Goal: Transaction & Acquisition: Purchase product/service

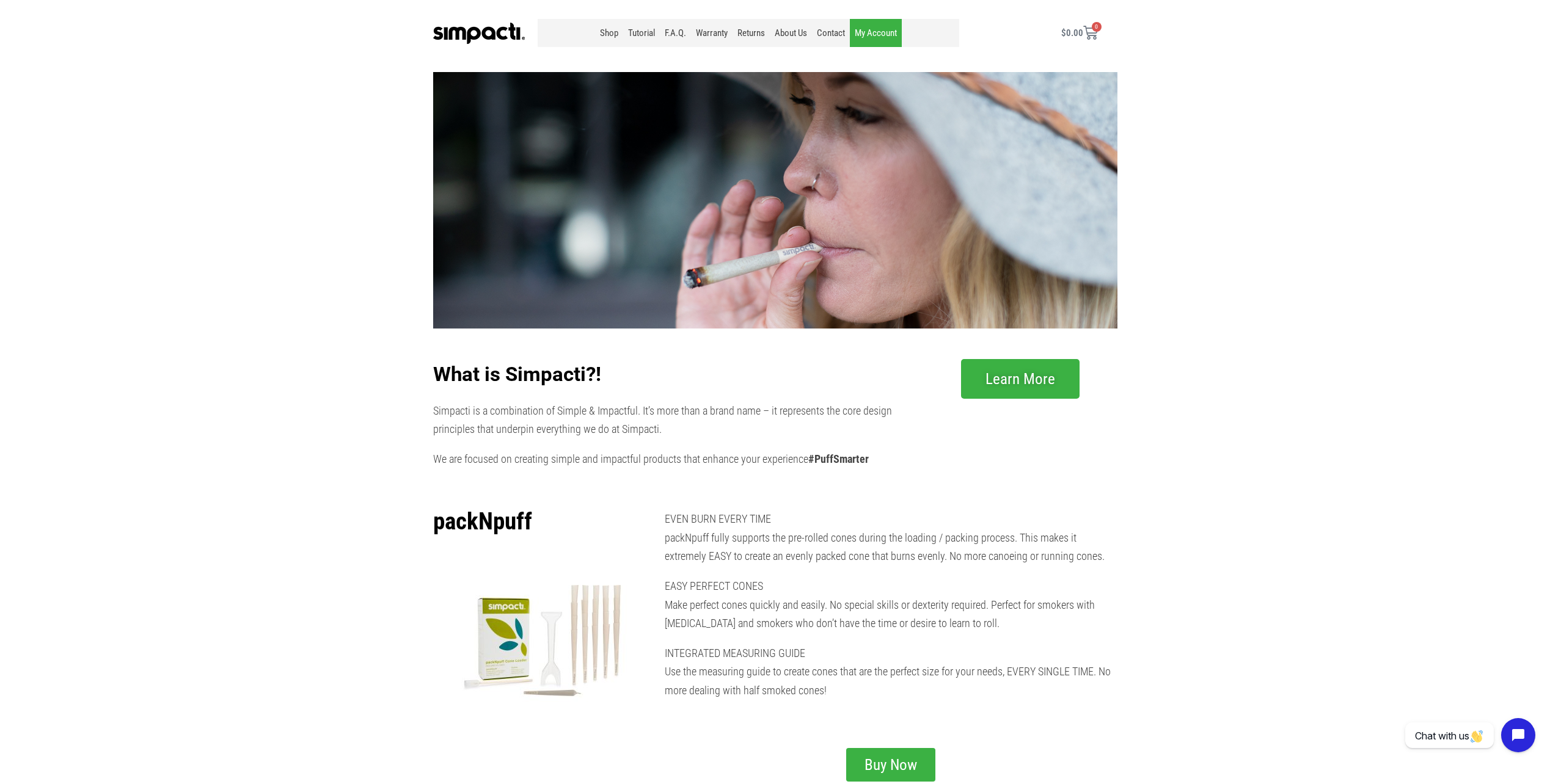
click at [871, 27] on link "My Account" at bounding box center [876, 33] width 52 height 28
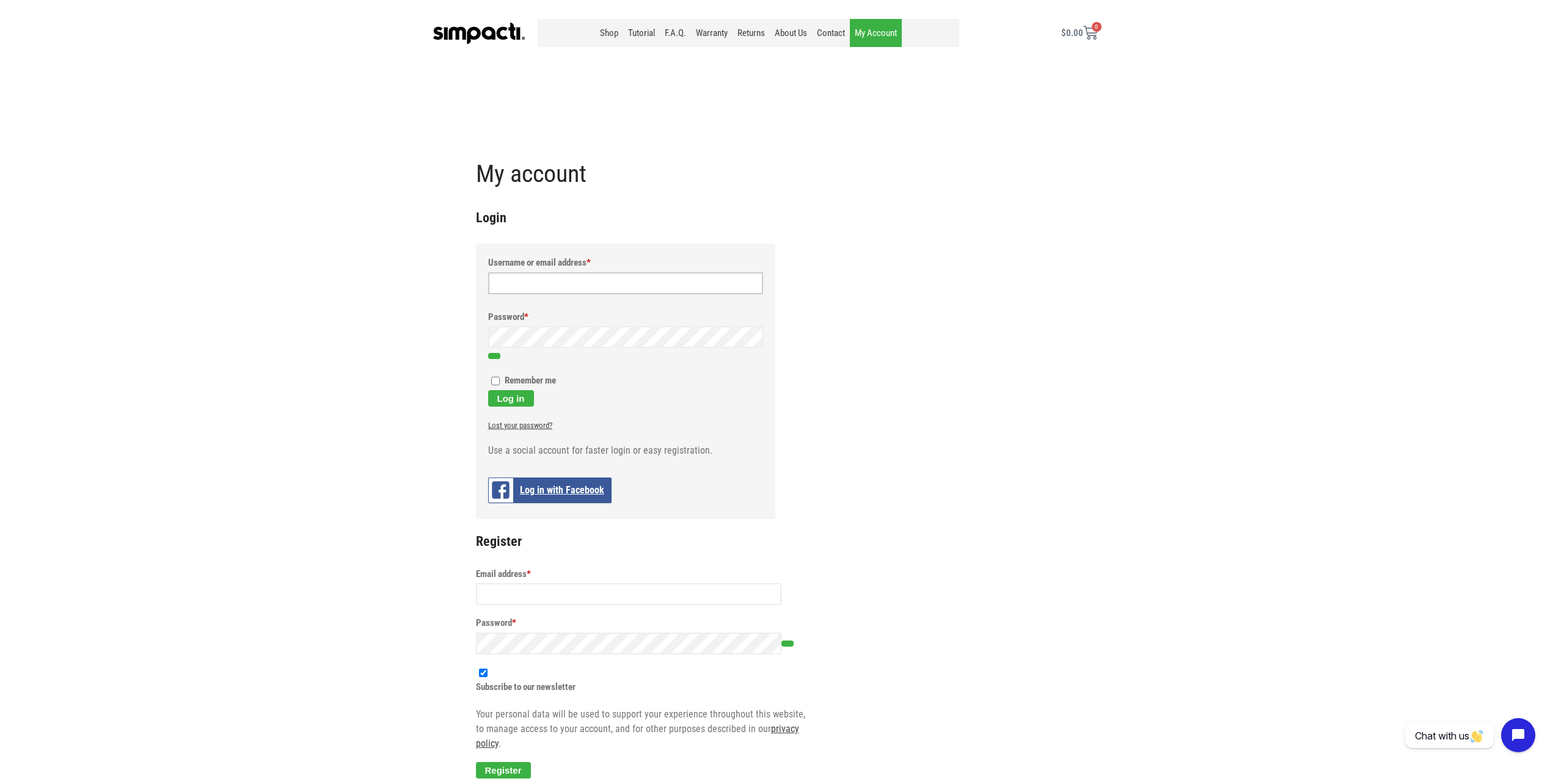
type input "lichota@cox.net"
click at [499, 383] on input "Remember me" at bounding box center [495, 381] width 9 height 9
checkbox input "true"
click at [511, 399] on button "Log in" at bounding box center [511, 398] width 46 height 17
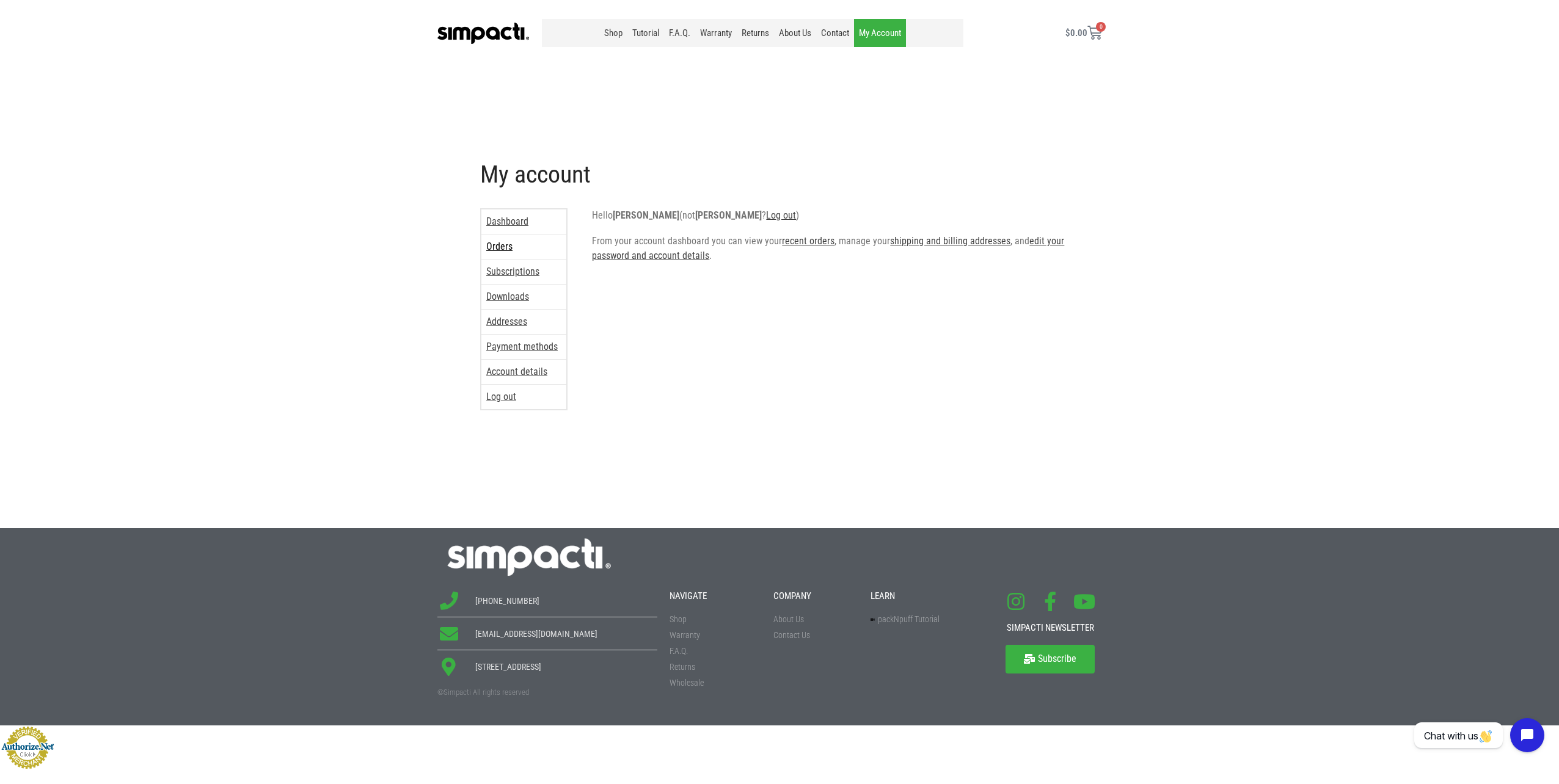
click at [491, 246] on link "Orders" at bounding box center [523, 246] width 84 height 24
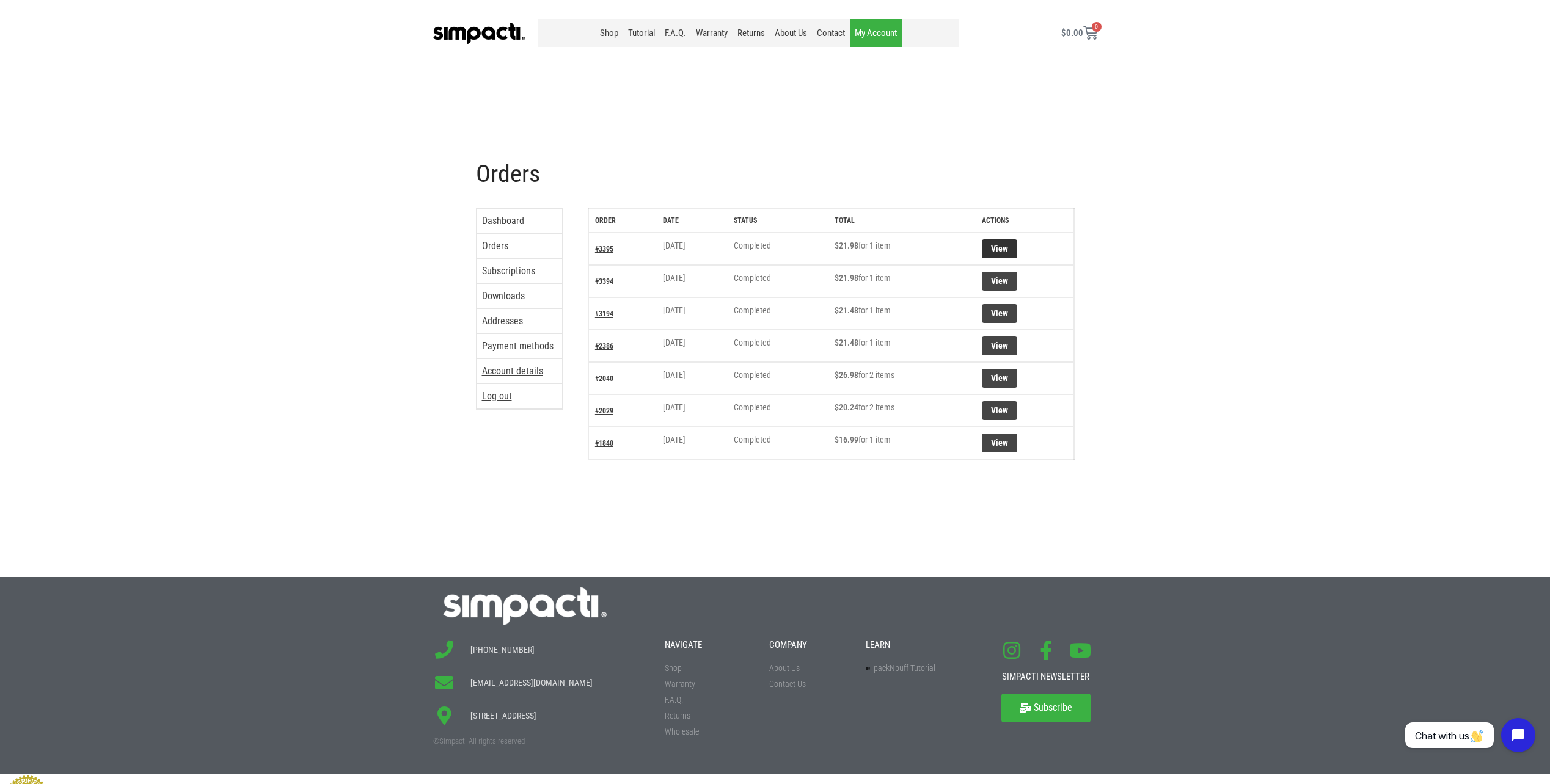
click at [1004, 247] on link "View" at bounding box center [1000, 248] width 36 height 19
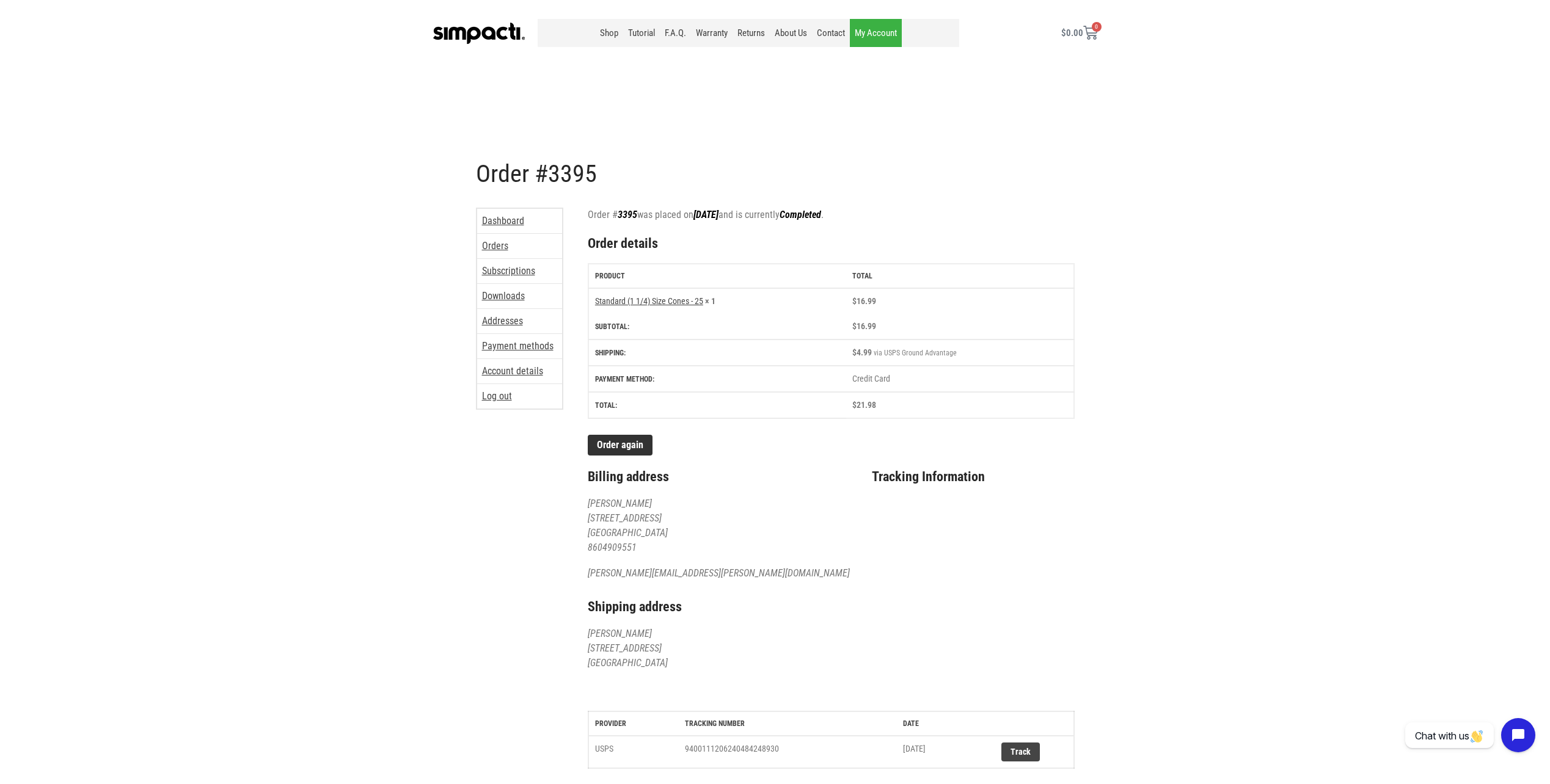
click at [625, 446] on link "Order again" at bounding box center [620, 444] width 65 height 20
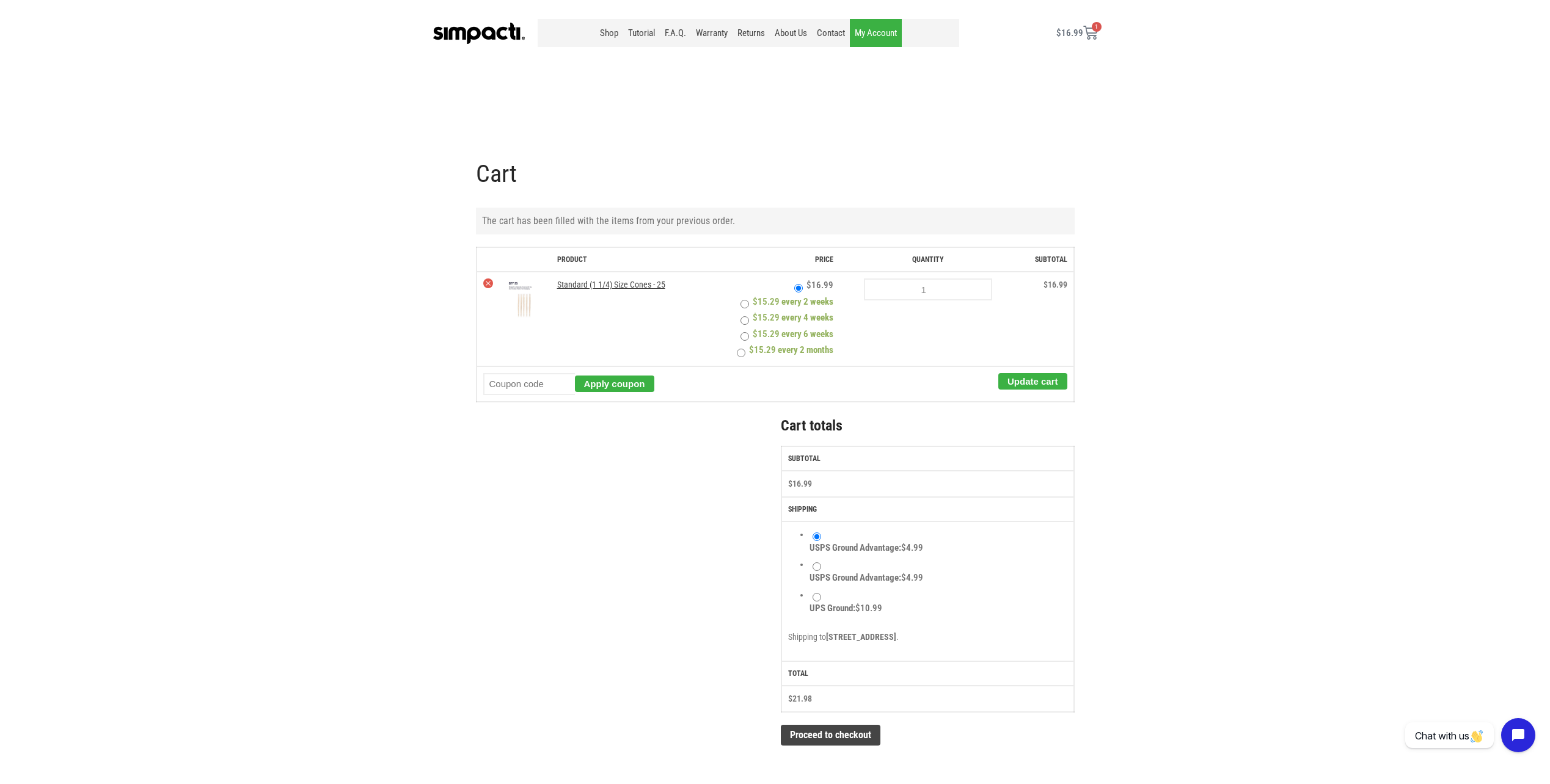
click at [877, 32] on link "My Account" at bounding box center [876, 33] width 52 height 28
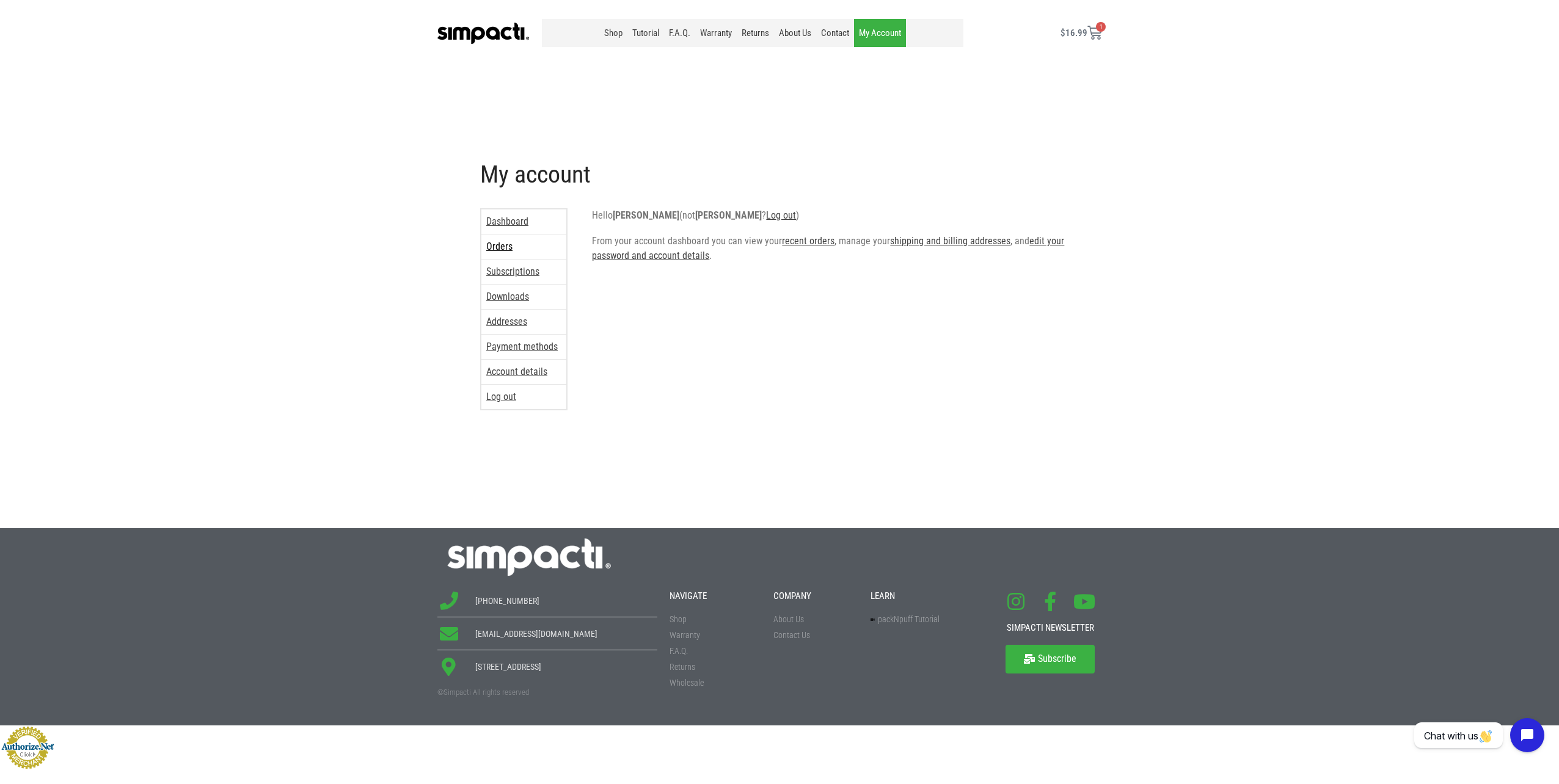
click at [505, 244] on link "Orders" at bounding box center [523, 246] width 84 height 24
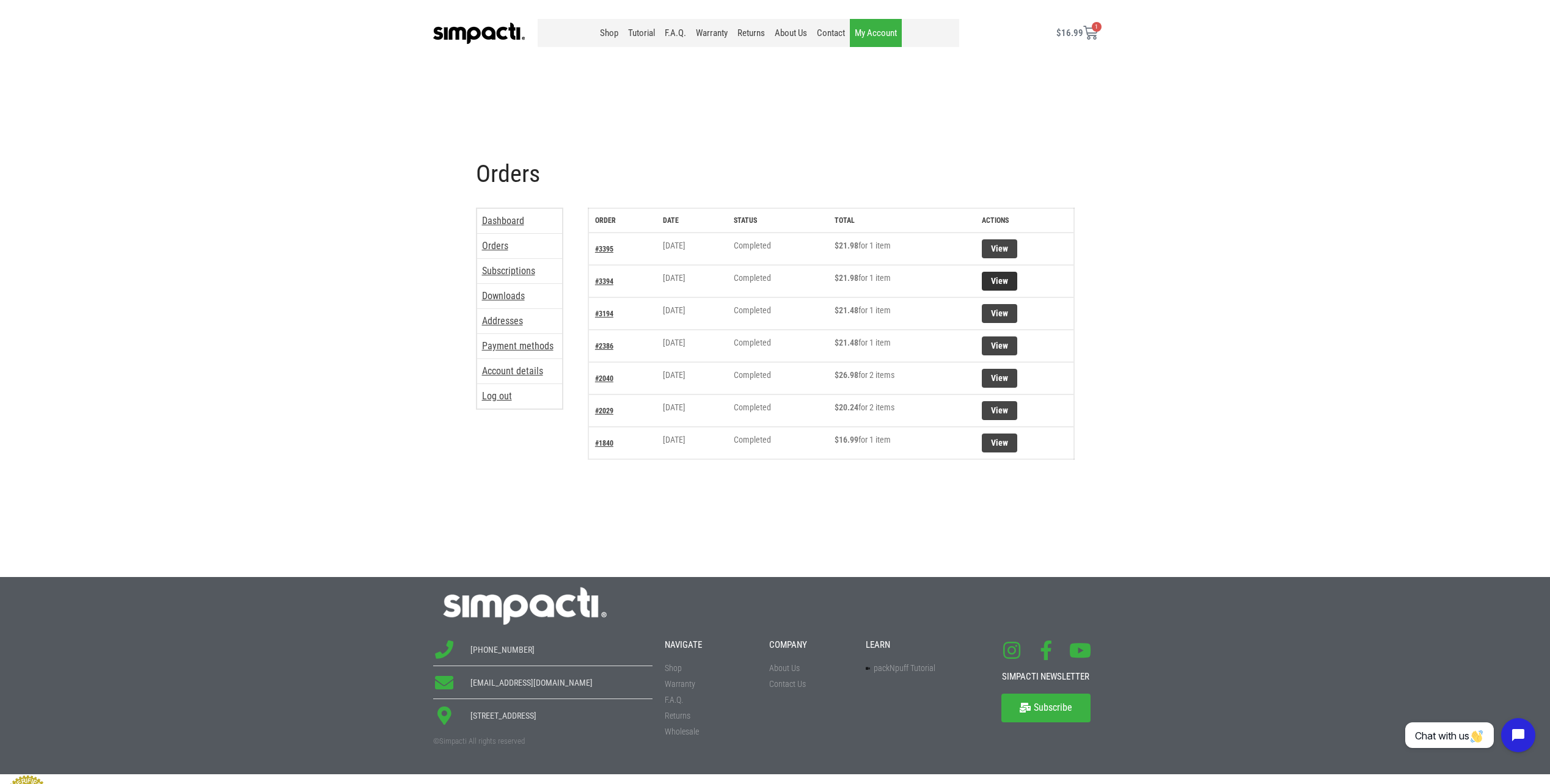
click at [1003, 280] on link "View" at bounding box center [1000, 281] width 36 height 19
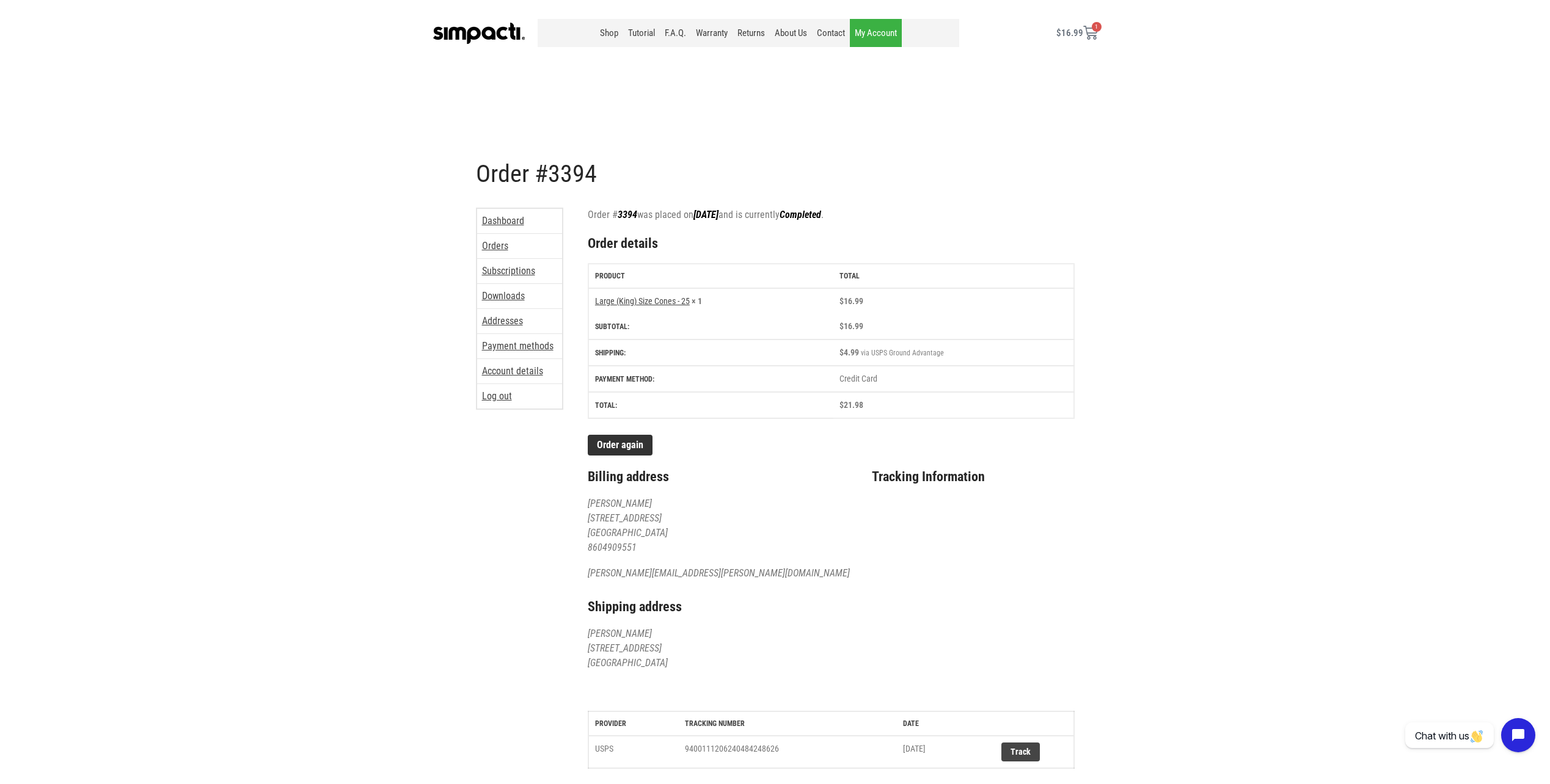
click at [620, 445] on link "Order again" at bounding box center [620, 444] width 65 height 20
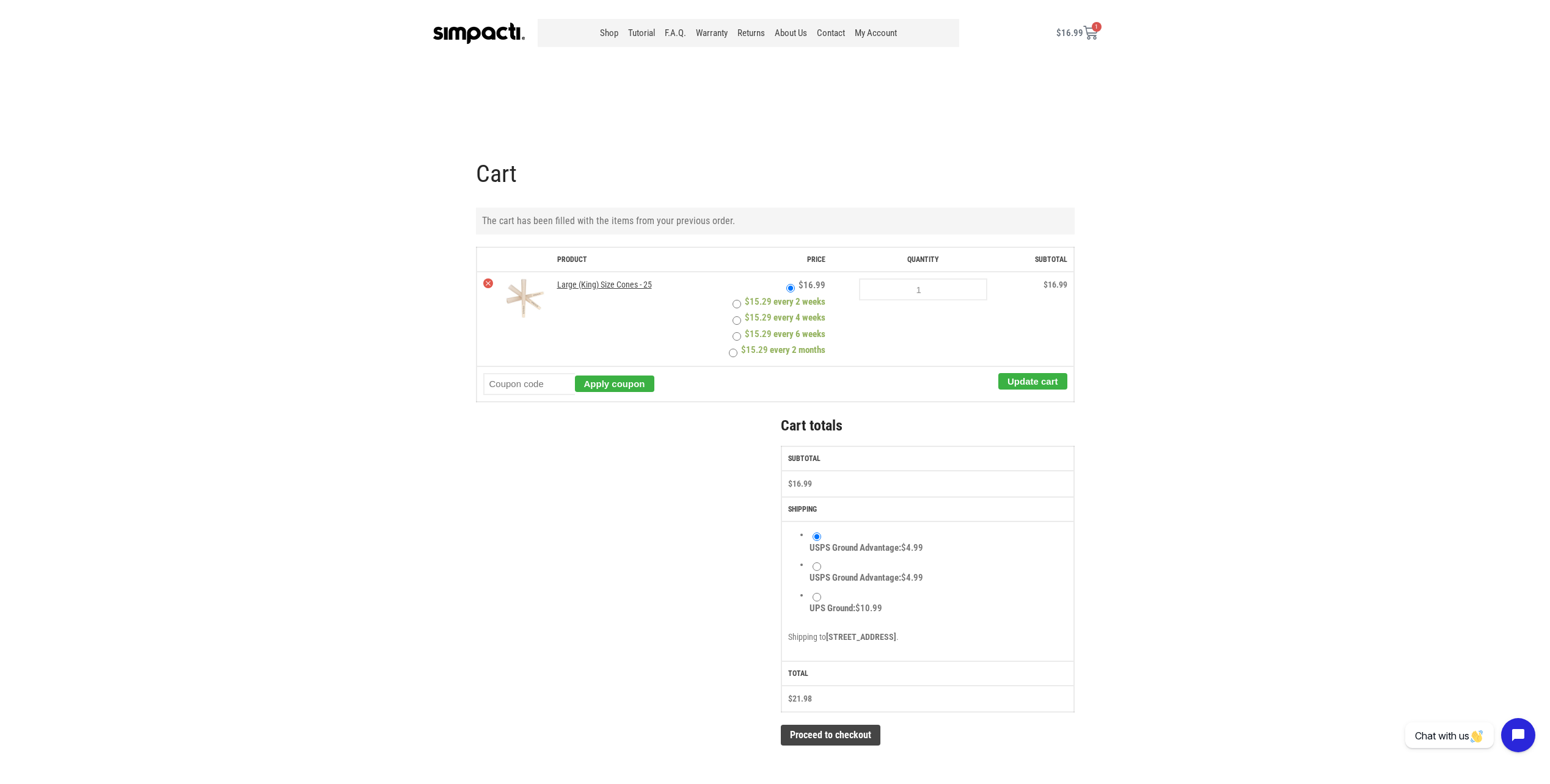
click at [1089, 31] on icon at bounding box center [1090, 33] width 14 height 14
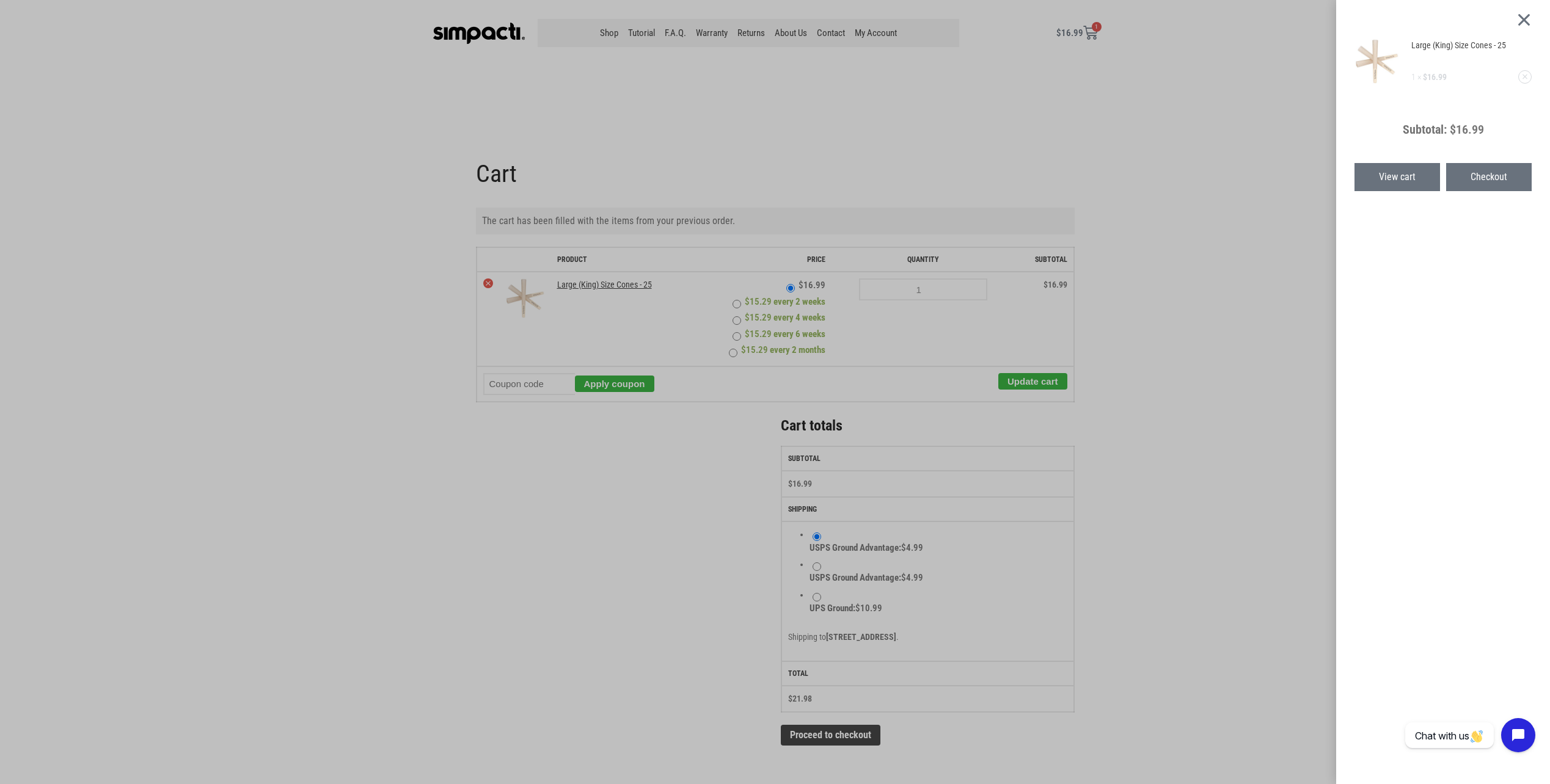
click at [1112, 126] on div "Large (King) Size Cones - 25 1 × $ 16.99 Subtotal: $ 16.99 View cart Checkout" at bounding box center [775, 392] width 1550 height 784
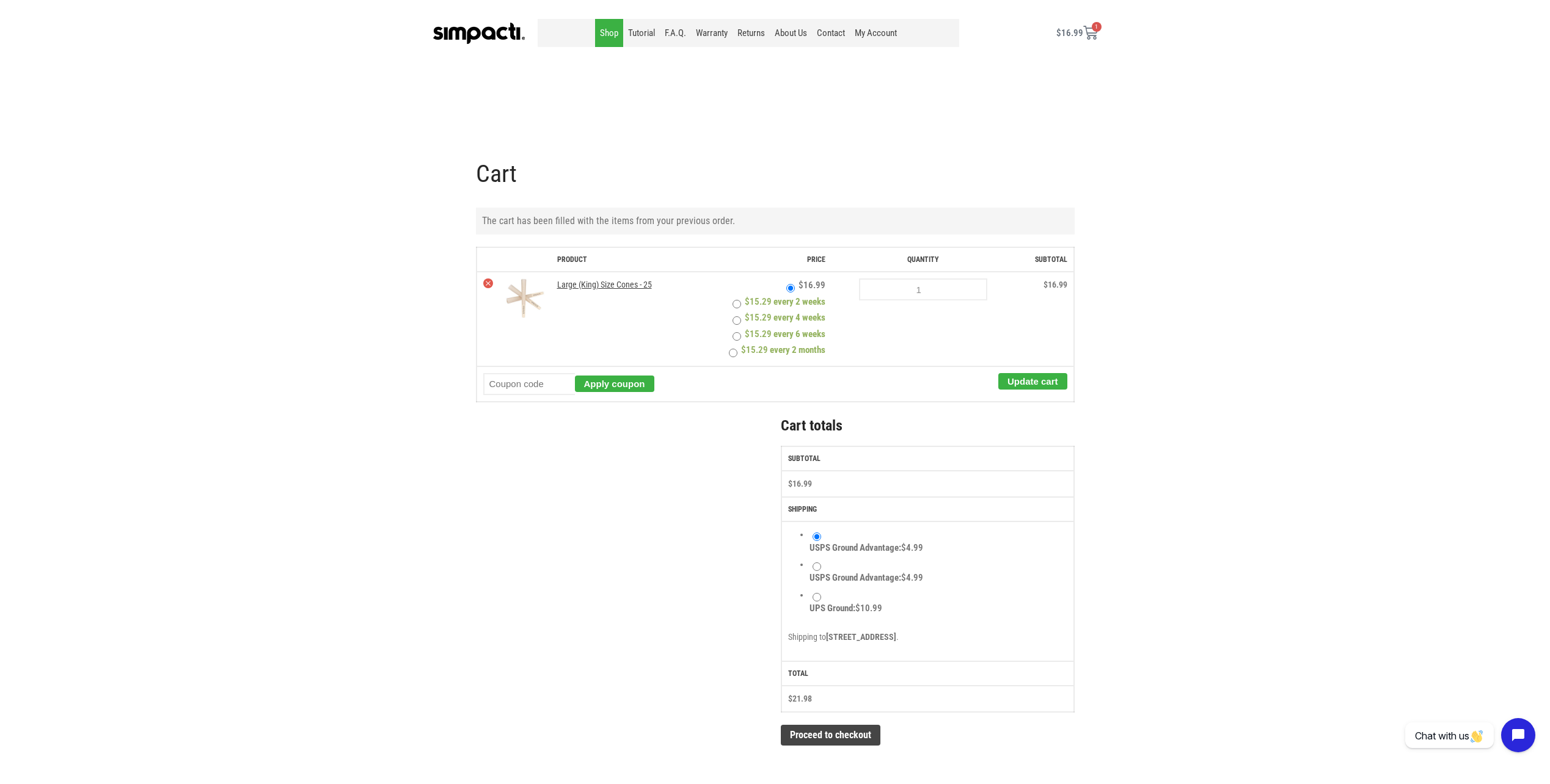
click at [609, 34] on link "Shop" at bounding box center [609, 33] width 28 height 28
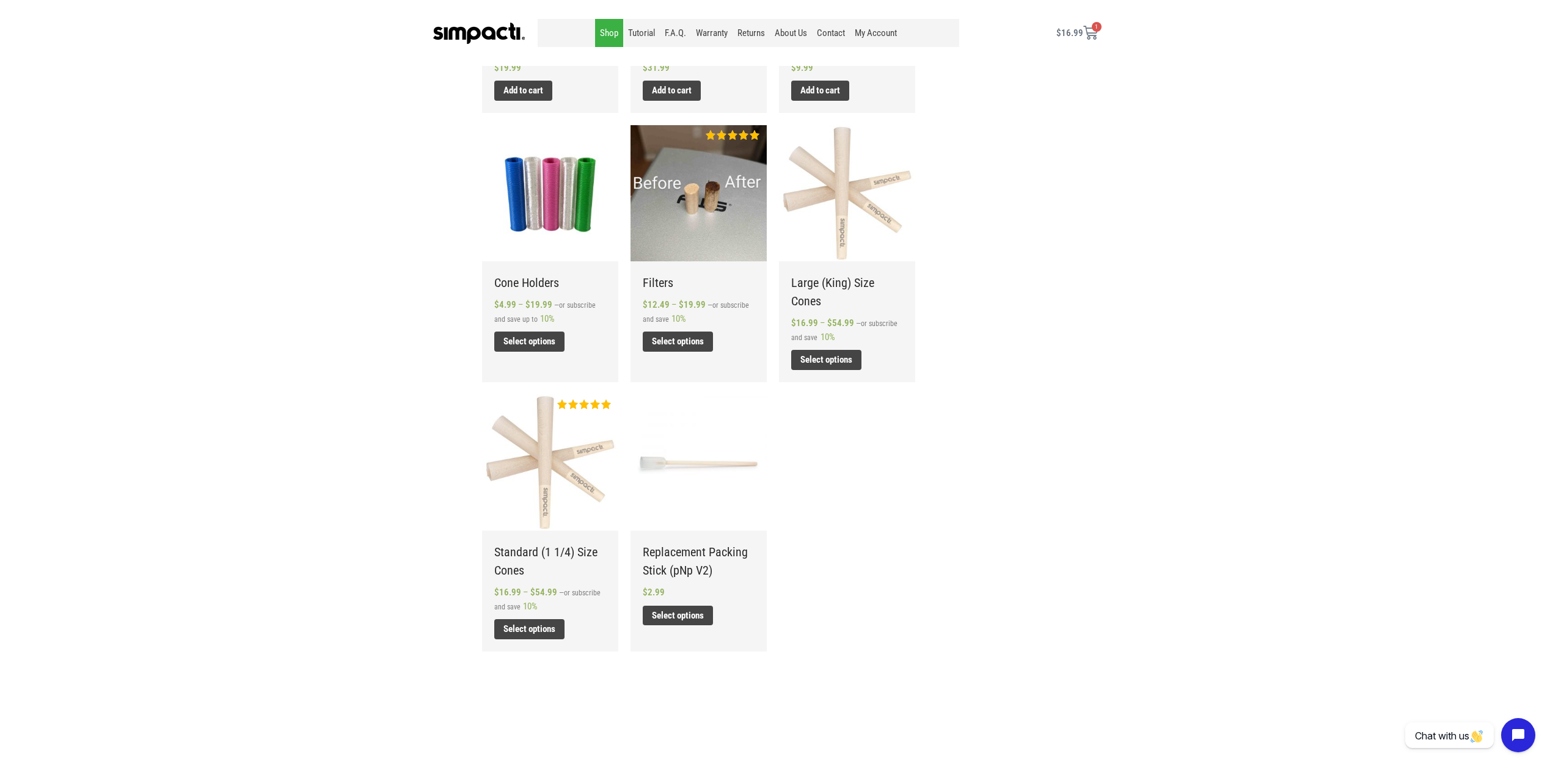
scroll to position [489, 0]
click at [528, 547] on h2 "Standard (1 1/4) Size Cones" at bounding box center [550, 559] width 112 height 36
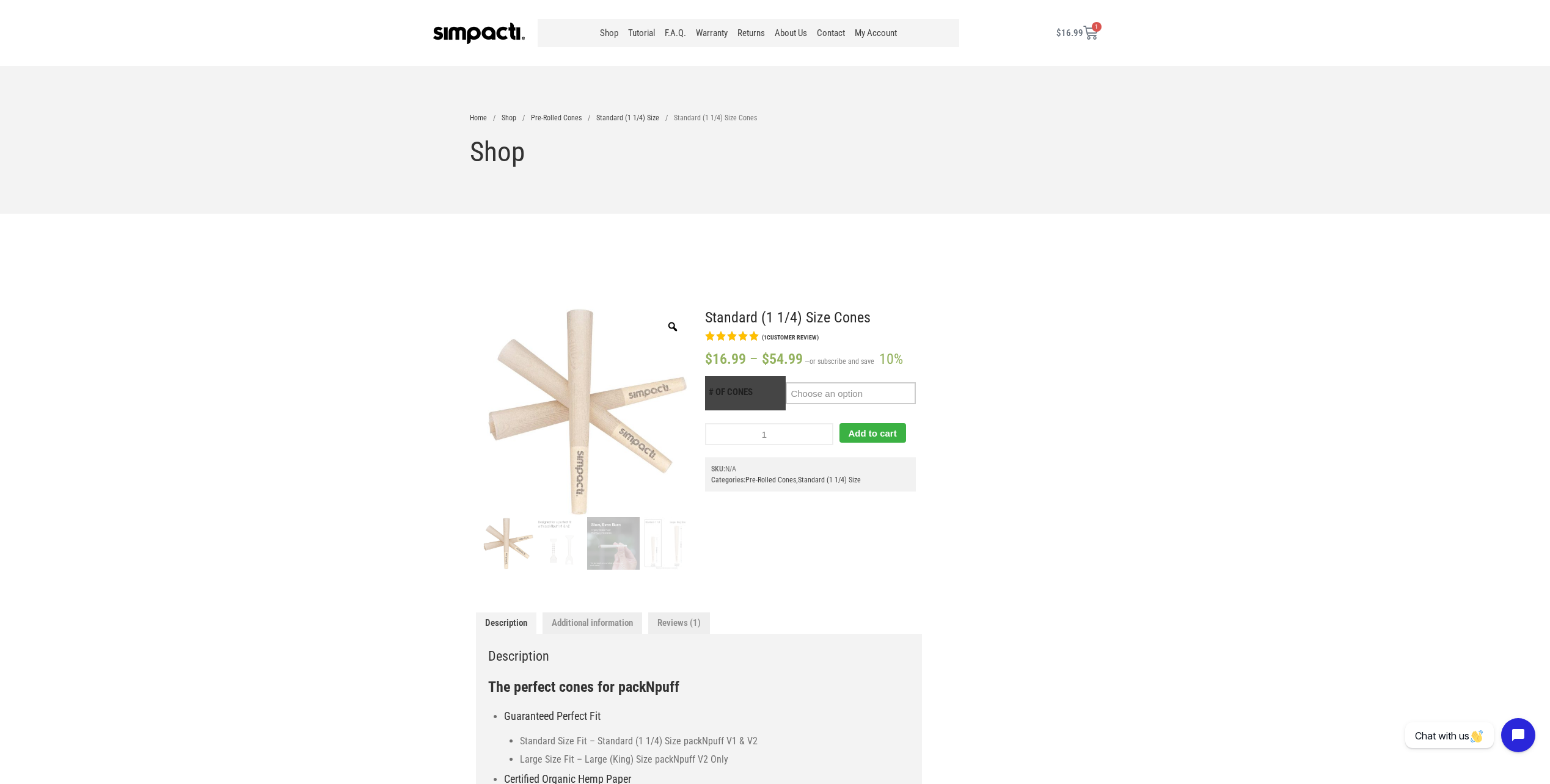
click at [908, 393] on select "Choose an option 25 50 100 200" at bounding box center [850, 393] width 130 height 22
click at [786, 382] on select "Choose an option 25 50 100 200" at bounding box center [850, 393] width 130 height 22
select select "25"
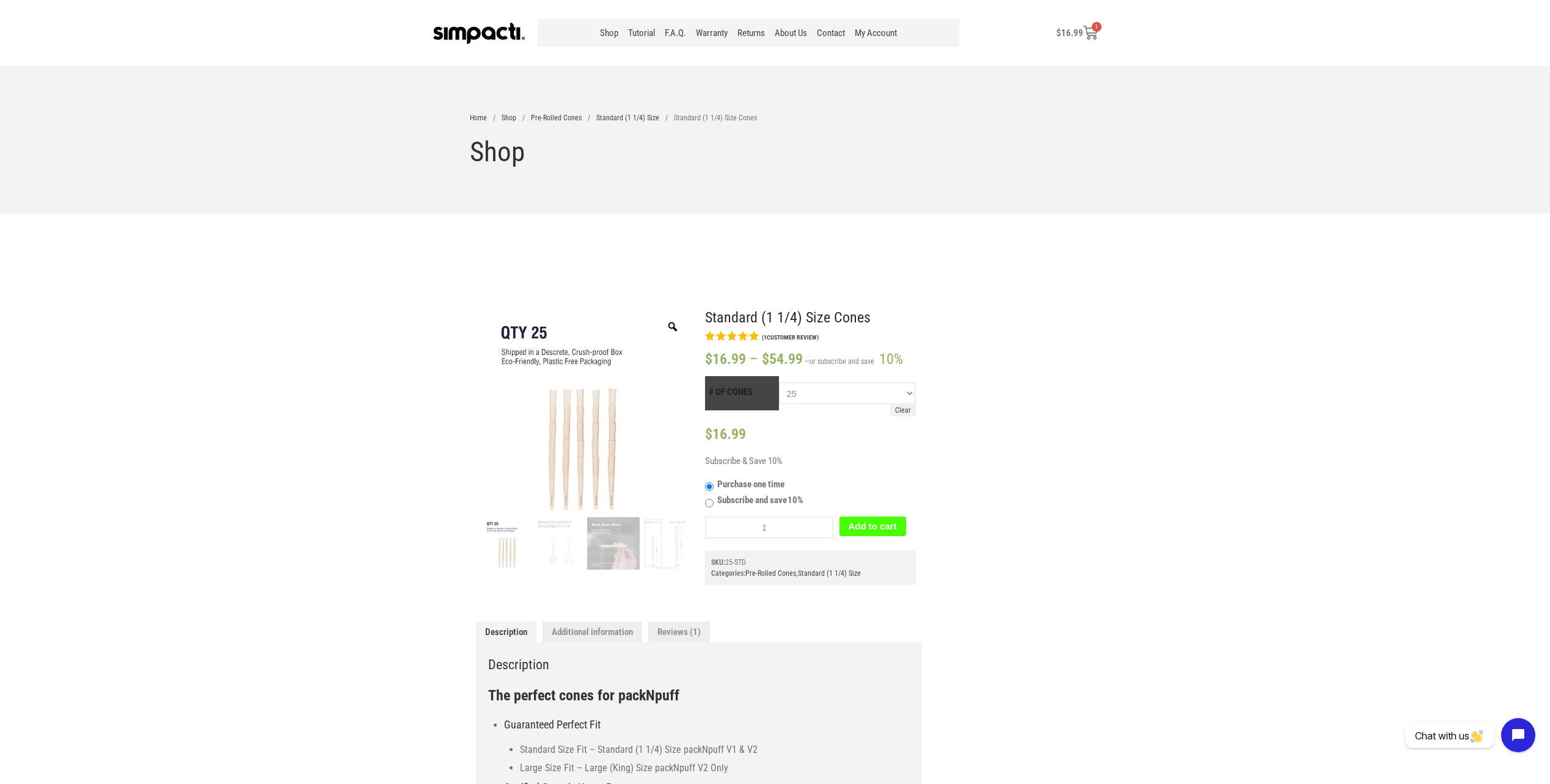
click at [869, 527] on button "Add to cart" at bounding box center [872, 526] width 67 height 20
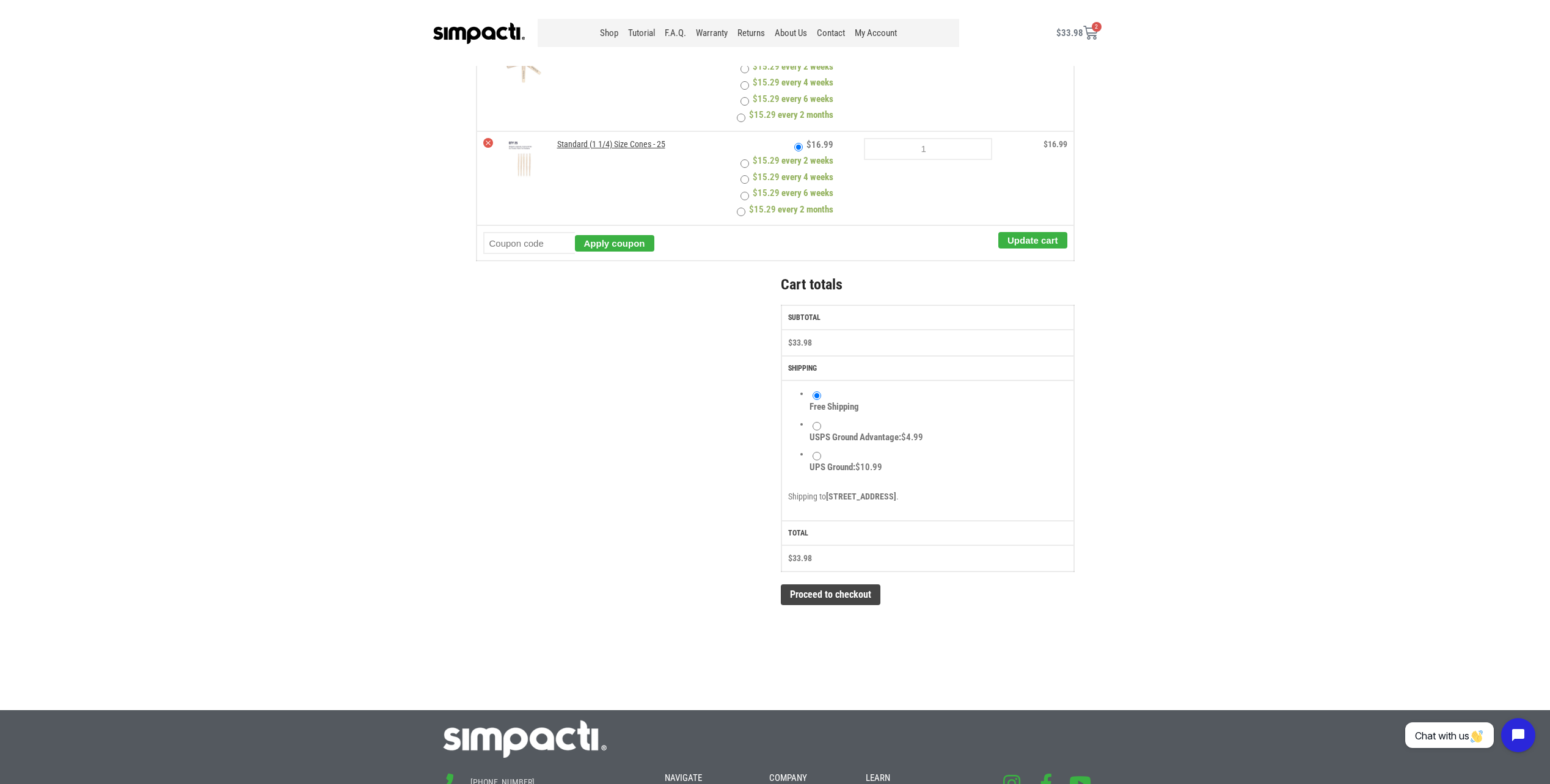
scroll to position [244, 0]
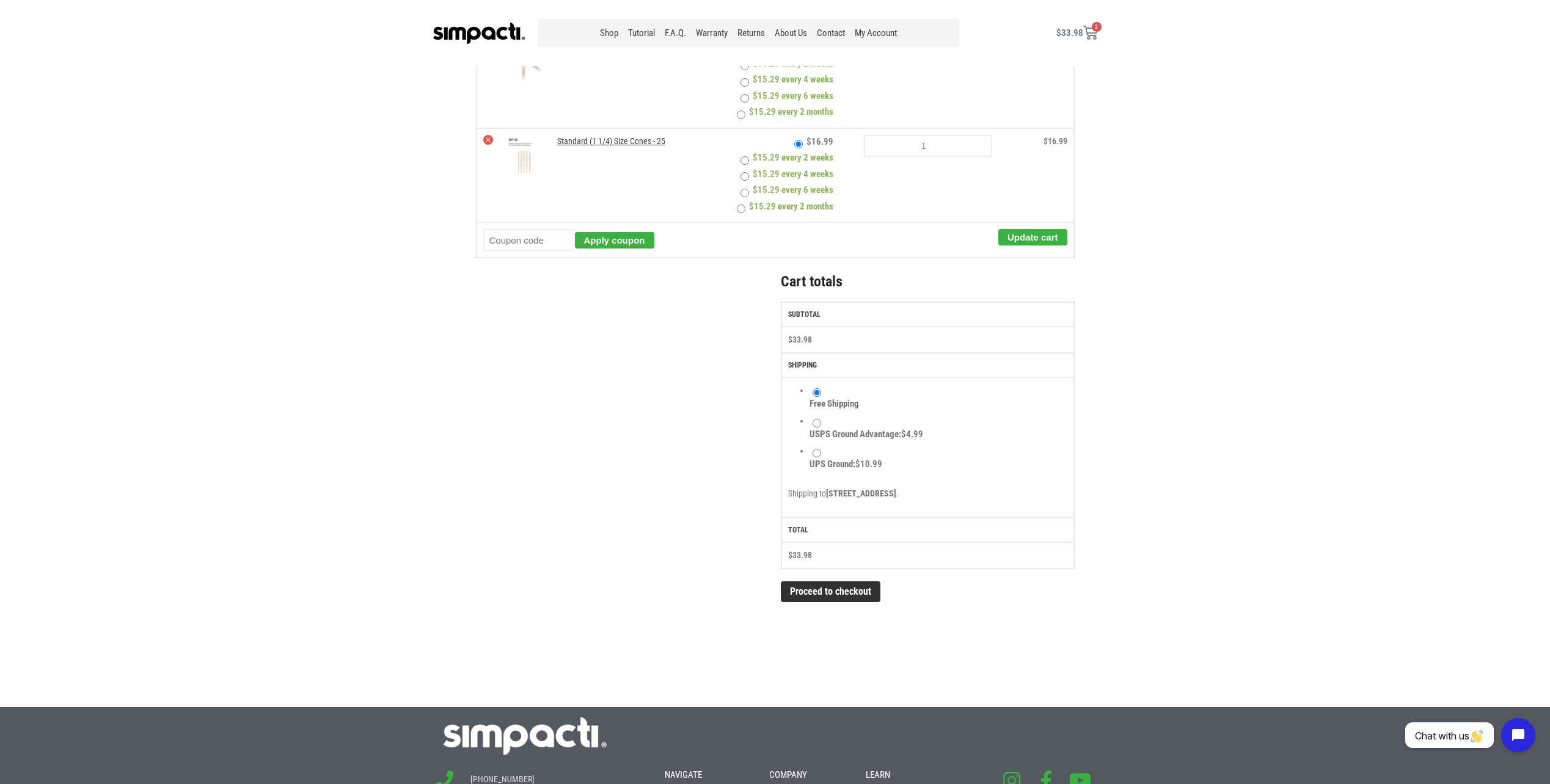
click at [821, 594] on link "Proceed to checkout" at bounding box center [831, 591] width 100 height 20
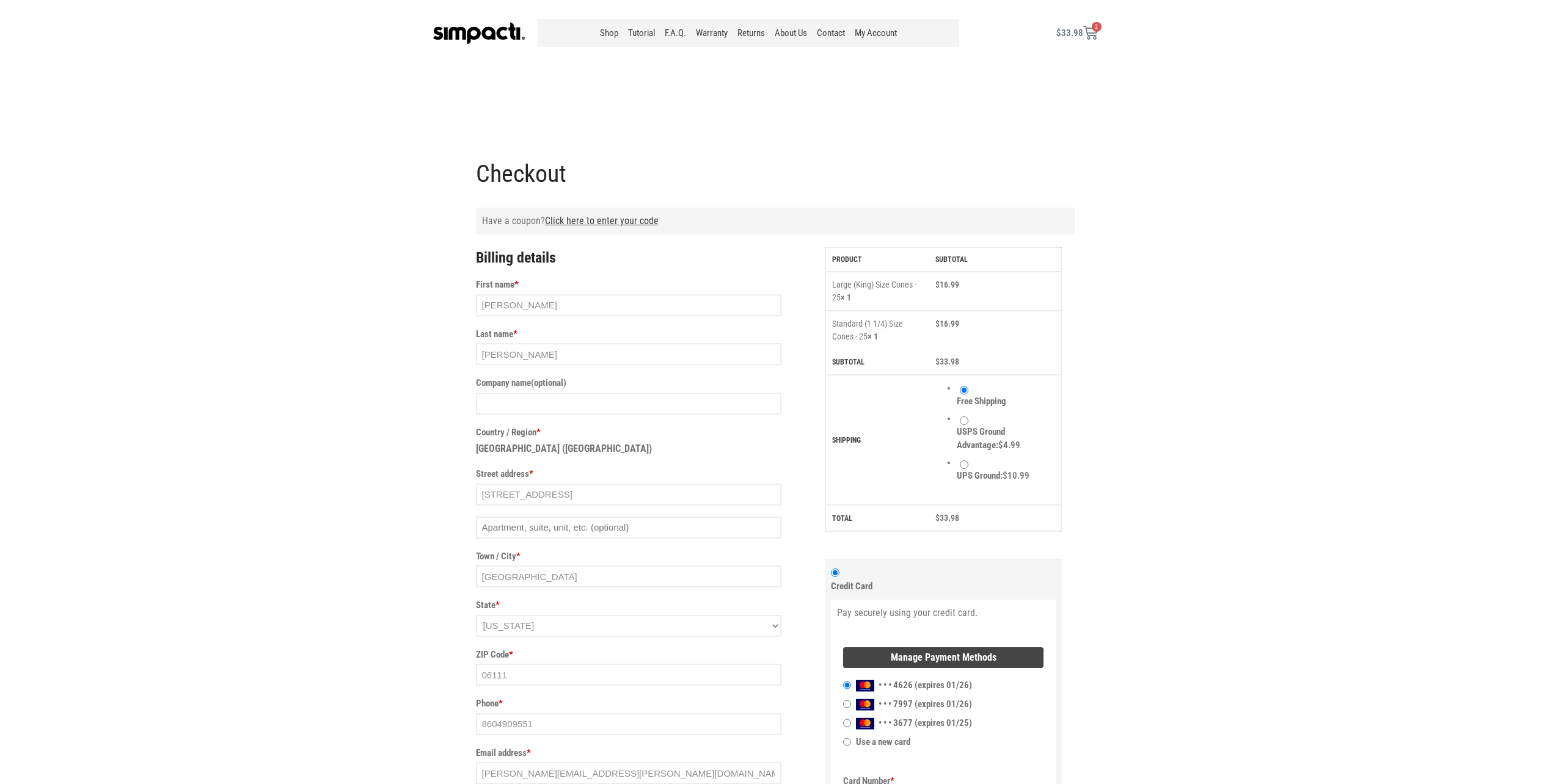
select select "CT"
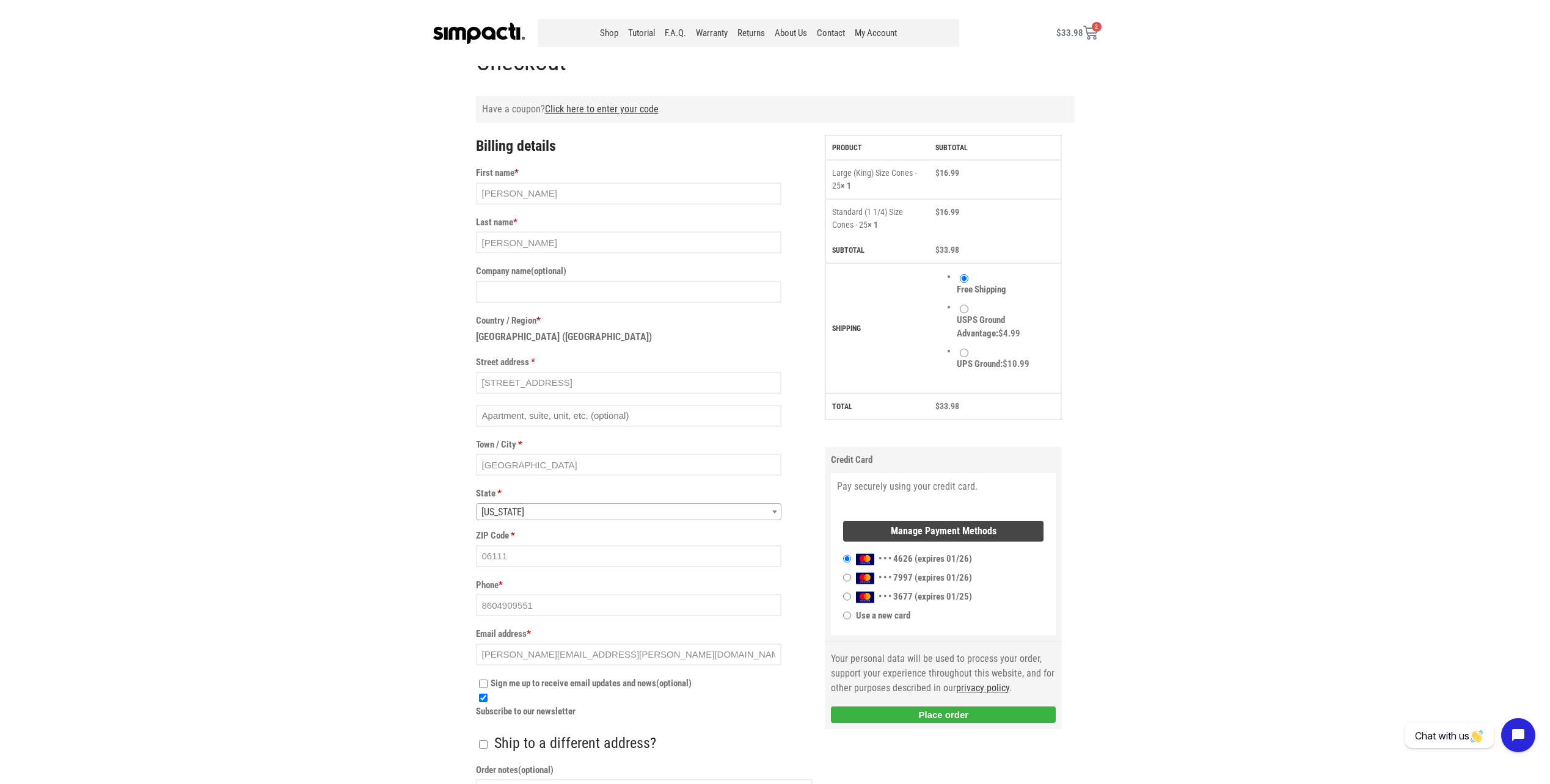
scroll to position [122, 0]
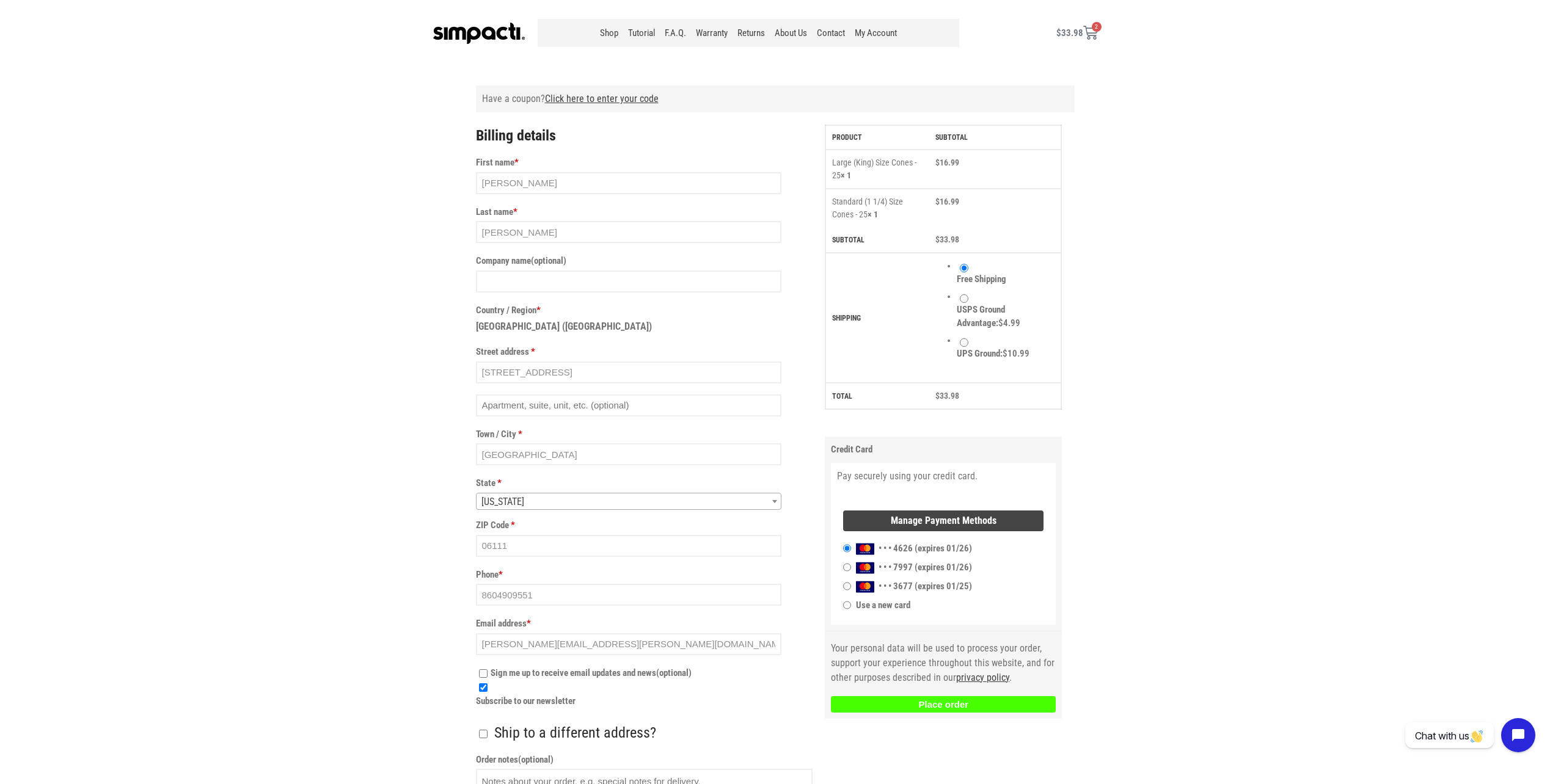
click at [944, 713] on button "Place order" at bounding box center [943, 704] width 225 height 17
